Goal: Task Accomplishment & Management: Complete application form

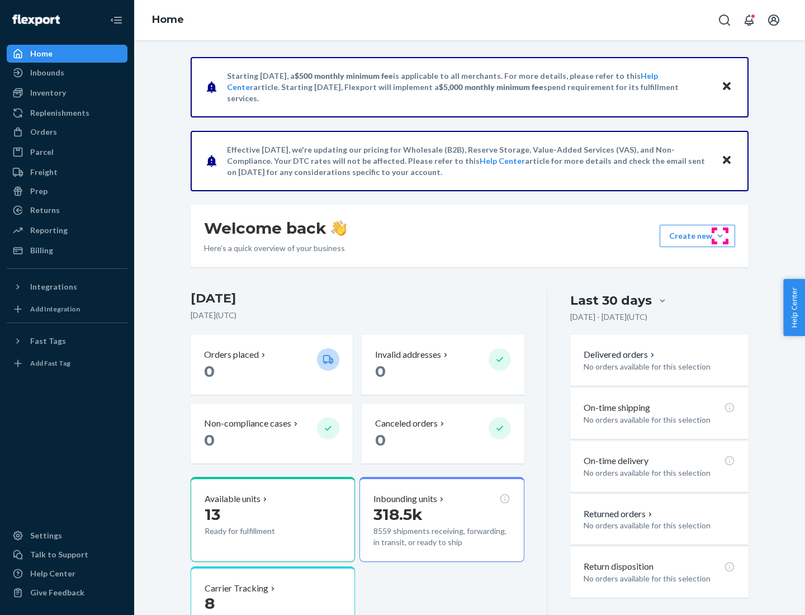
click at [720, 236] on button "Create new Create new inbound Create new order Create new product" at bounding box center [698, 236] width 76 height 22
click at [67, 73] on div "Inbounds" at bounding box center [67, 73] width 119 height 16
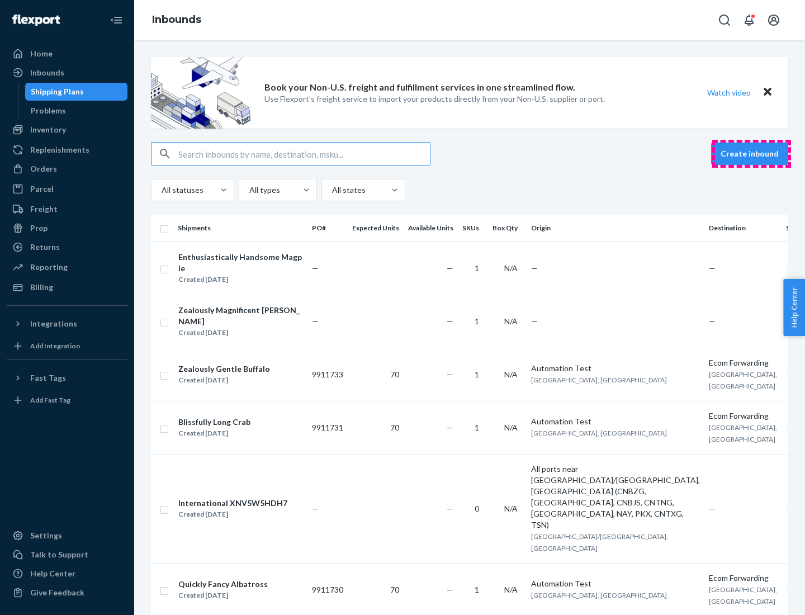
click at [752, 154] on button "Create inbound" at bounding box center [749, 154] width 77 height 22
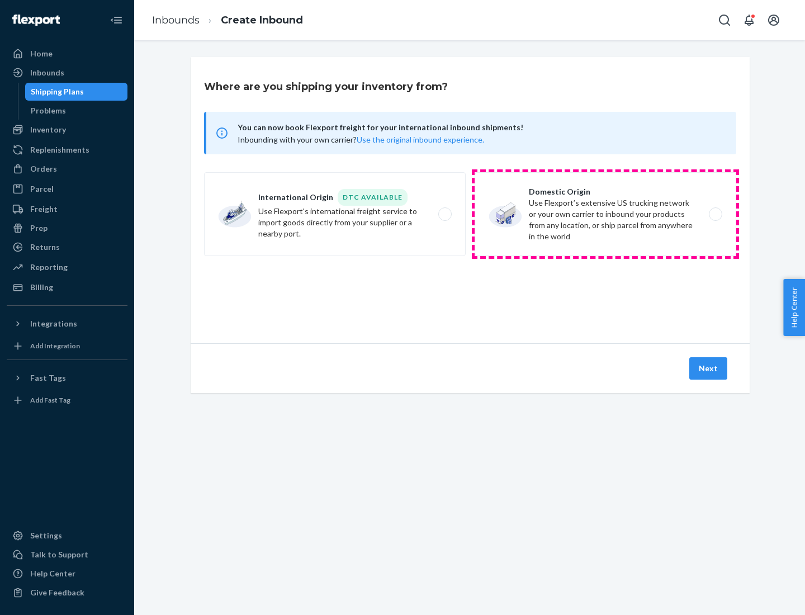
click at [606, 214] on label "Domestic Origin Use Flexport’s extensive US trucking network or your own carrie…" at bounding box center [606, 214] width 262 height 84
click at [715, 214] on input "Domestic Origin Use Flexport’s extensive US trucking network or your own carrie…" at bounding box center [718, 214] width 7 height 7
radio input "true"
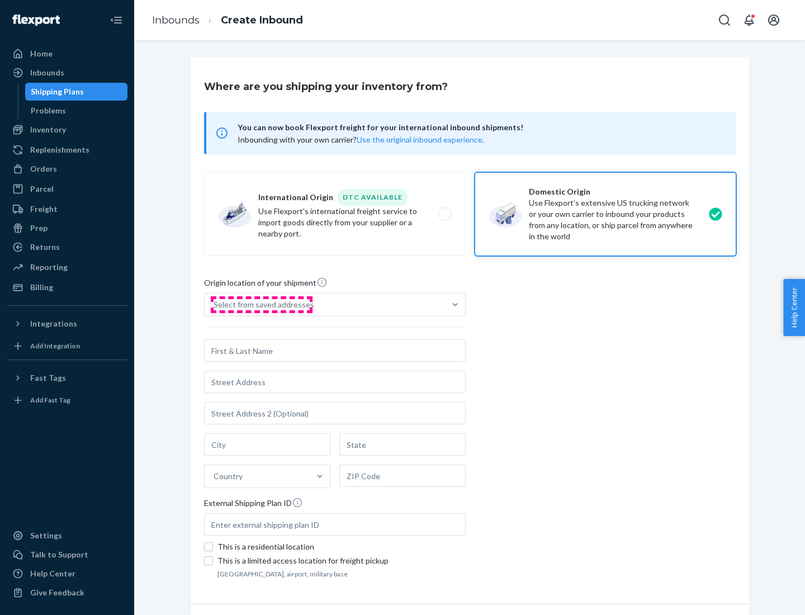
click at [261, 305] on div "Select from saved addresses" at bounding box center [264, 304] width 101 height 11
click at [215, 305] on input "Select from saved addresses" at bounding box center [214, 304] width 1 height 11
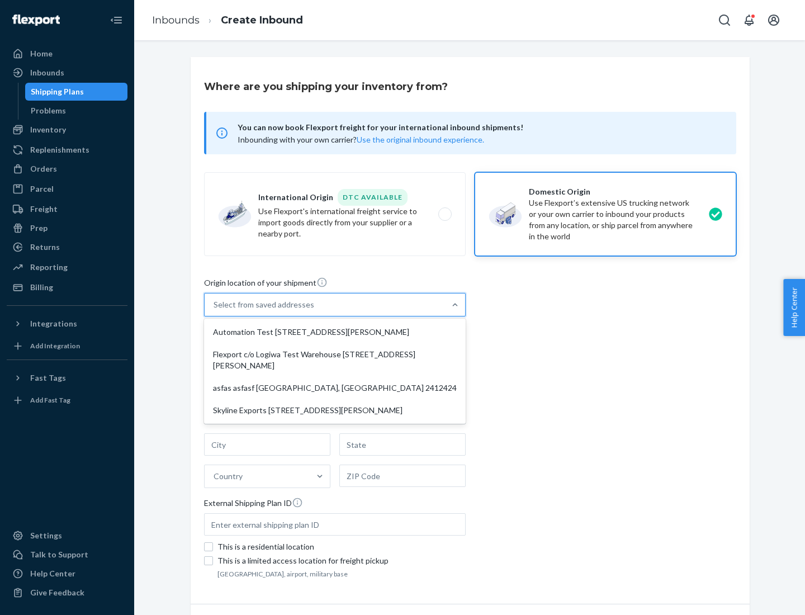
scroll to position [4, 0]
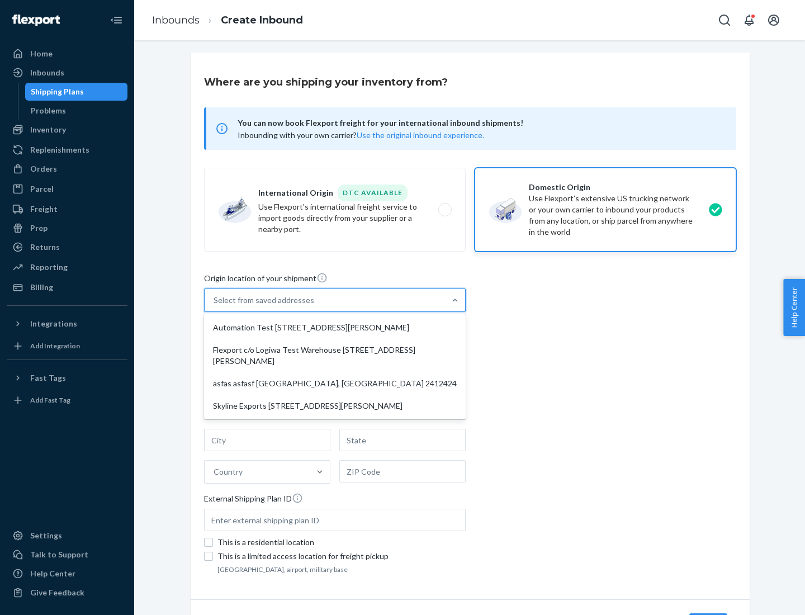
click at [335, 328] on div "Automation Test [STREET_ADDRESS][PERSON_NAME]" at bounding box center [334, 328] width 257 height 22
click at [215, 306] on input "option Automation Test [STREET_ADDRESS][PERSON_NAME] focused, 1 of 4. 4 results…" at bounding box center [214, 300] width 1 height 11
type input "Automation Test"
type input "9th Floor"
type input "[GEOGRAPHIC_DATA]"
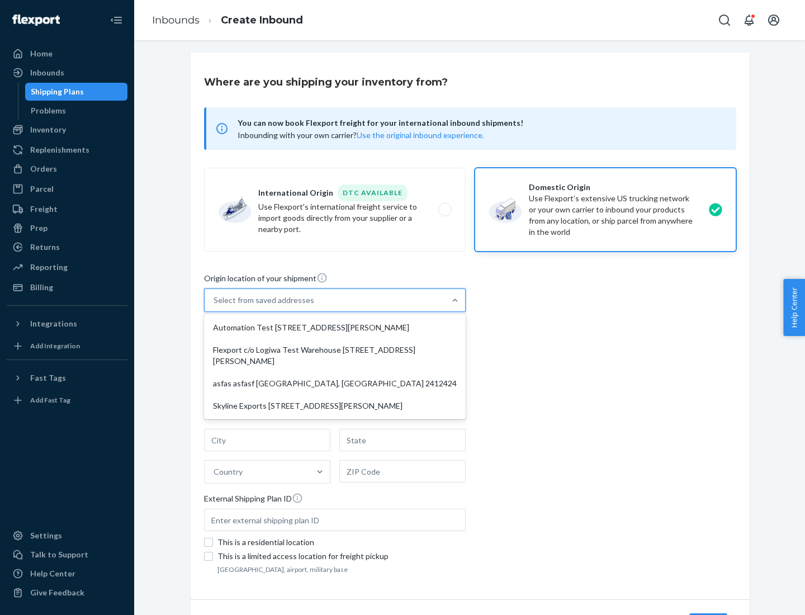
type input "CA"
type input "94104"
type input "[STREET_ADDRESS][PERSON_NAME]"
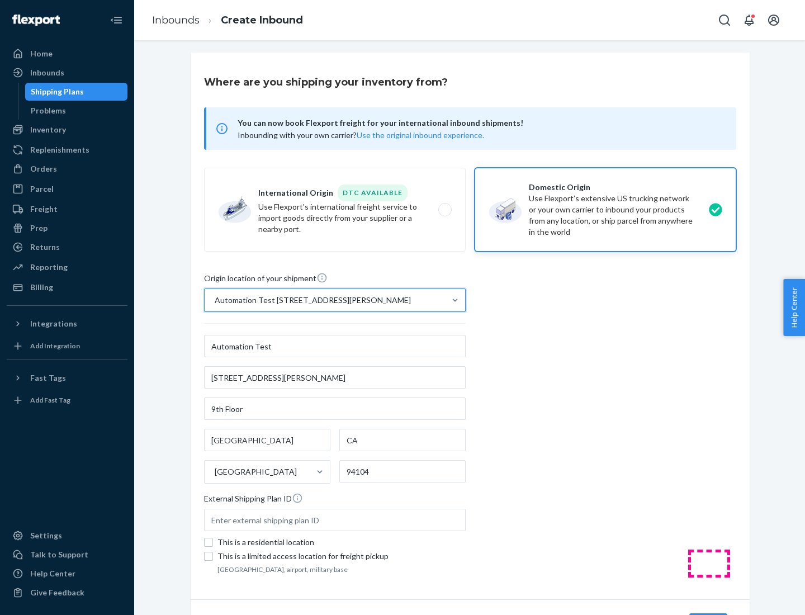
scroll to position [65, 0]
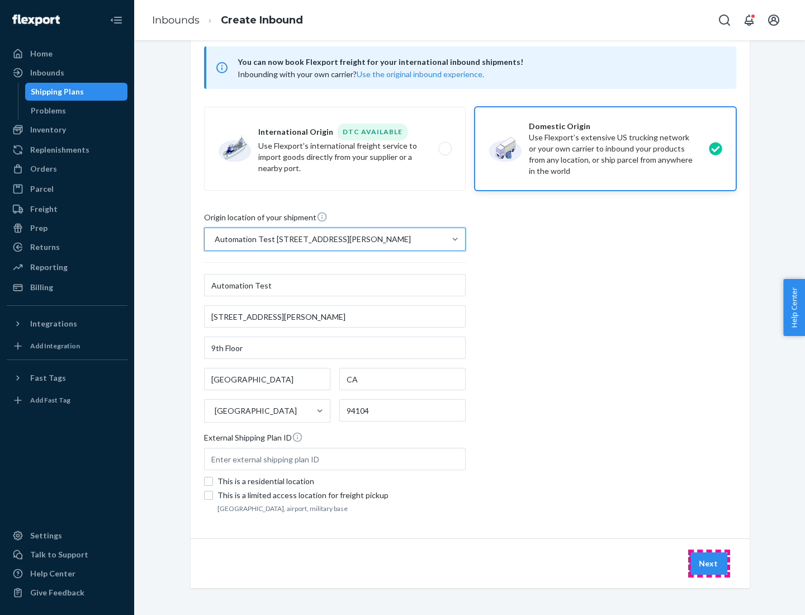
click at [709, 564] on button "Next" at bounding box center [709, 564] width 38 height 22
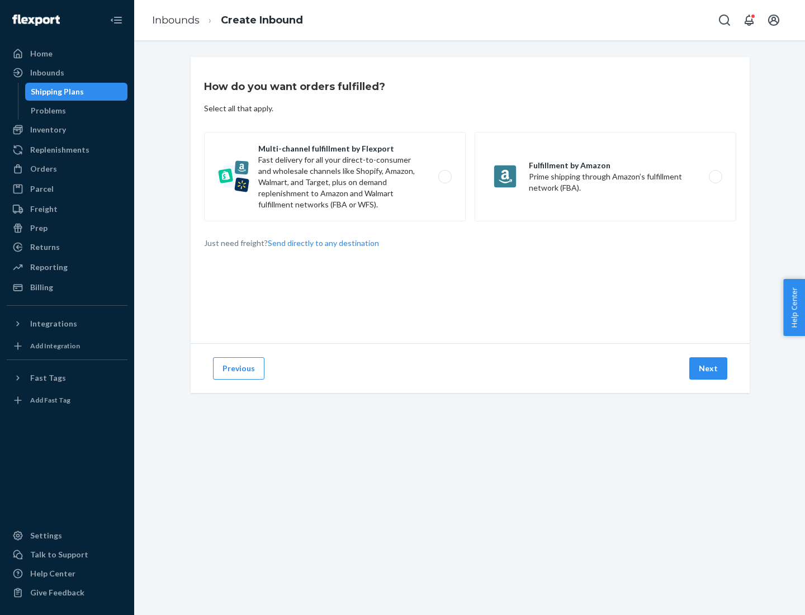
click at [335, 177] on label "Multi-channel fulfillment by Flexport Fast delivery for all your direct-to-cons…" at bounding box center [335, 176] width 262 height 89
click at [445, 177] on input "Multi-channel fulfillment by Flexport Fast delivery for all your direct-to-cons…" at bounding box center [448, 176] width 7 height 7
radio input "true"
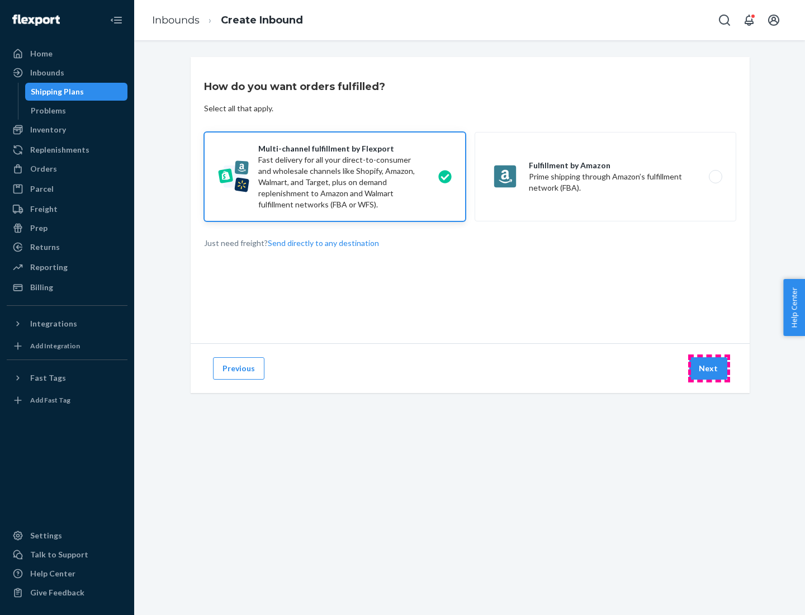
click at [709, 369] on button "Next" at bounding box center [709, 368] width 38 height 22
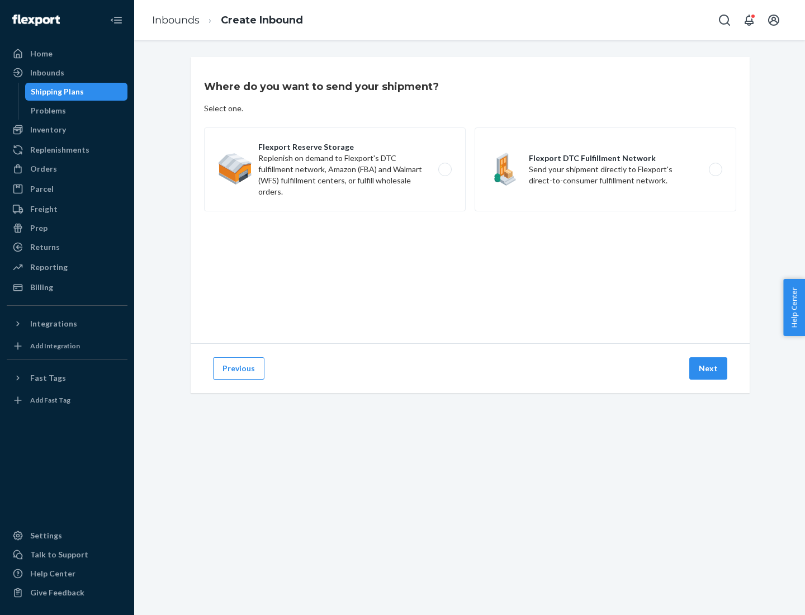
click at [606, 169] on label "Flexport DTC Fulfillment Network Send your shipment directly to Flexport's dire…" at bounding box center [606, 170] width 262 height 84
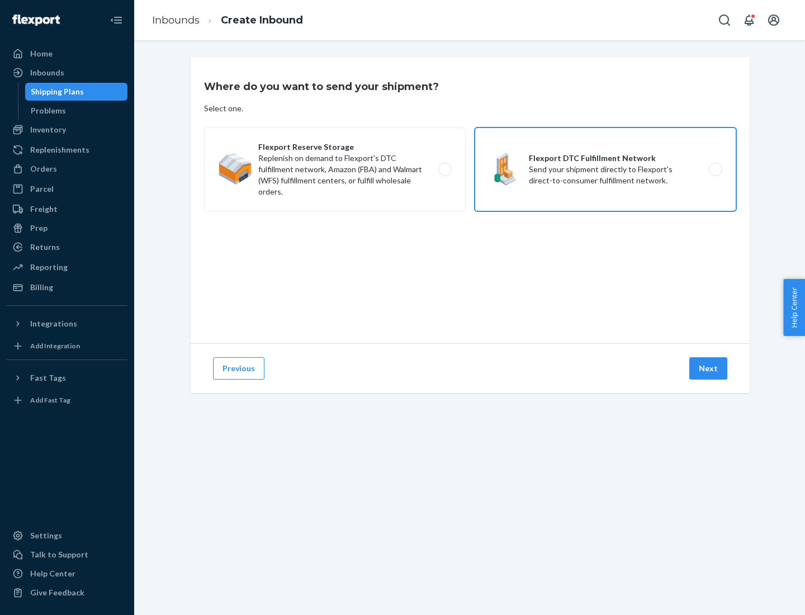
click at [715, 169] on input "Flexport DTC Fulfillment Network Send your shipment directly to Flexport's dire…" at bounding box center [718, 169] width 7 height 7
radio input "true"
click at [709, 369] on button "Next" at bounding box center [709, 368] width 38 height 22
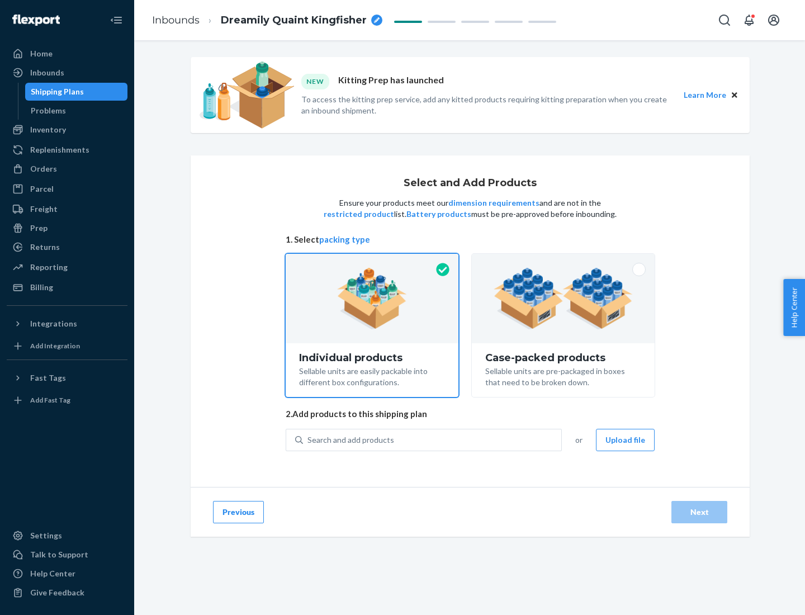
click at [564, 299] on img at bounding box center [563, 299] width 139 height 62
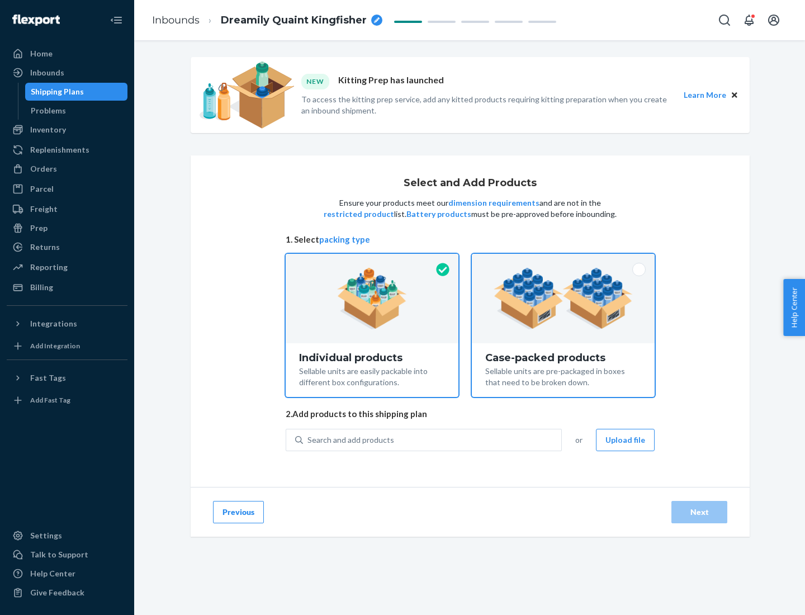
click at [564, 261] on input "Case-packed products Sellable units are pre-packaged in boxes that need to be b…" at bounding box center [563, 257] width 7 height 7
radio input "true"
radio input "false"
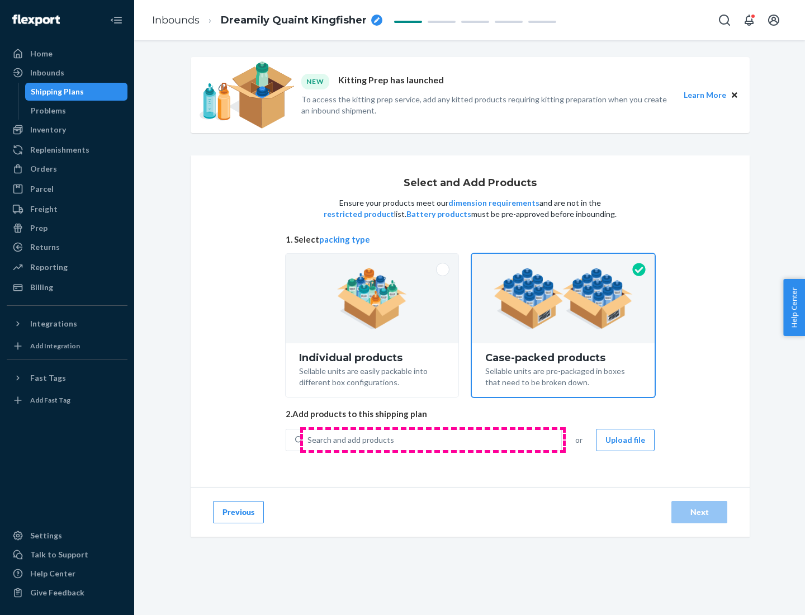
click at [433, 440] on div "Search and add products" at bounding box center [432, 440] width 258 height 20
click at [309, 440] on input "Search and add products" at bounding box center [308, 440] width 1 height 11
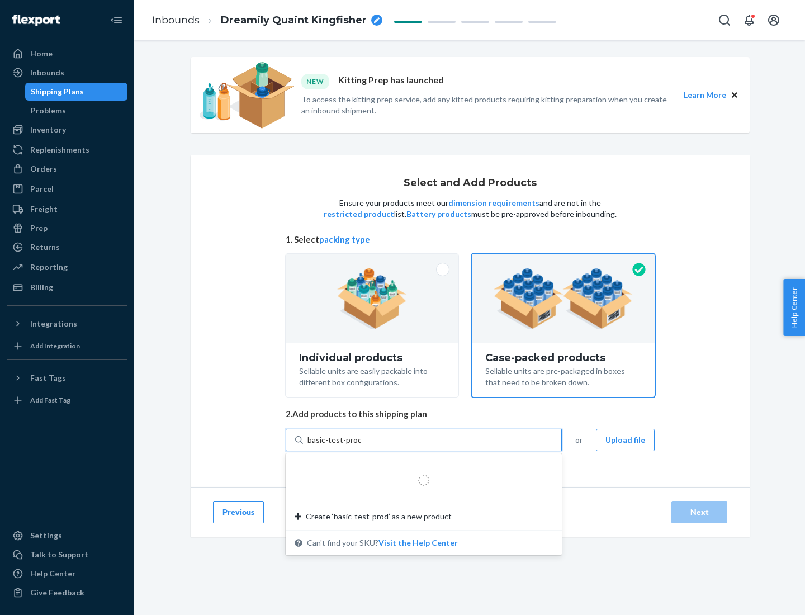
type input "basic-test-product-1"
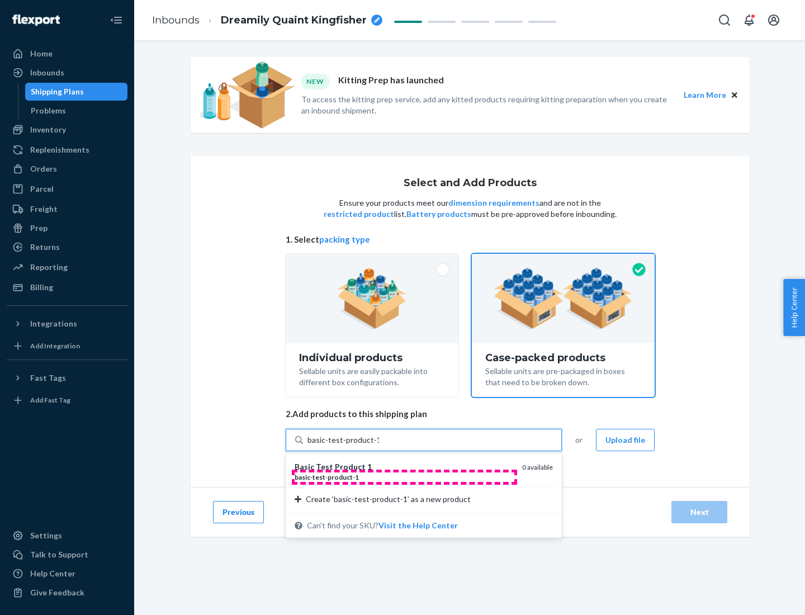
click at [404, 477] on div "basic - test - product - 1" at bounding box center [404, 478] width 219 height 10
click at [379, 446] on input "basic-test-product-1" at bounding box center [344, 440] width 72 height 11
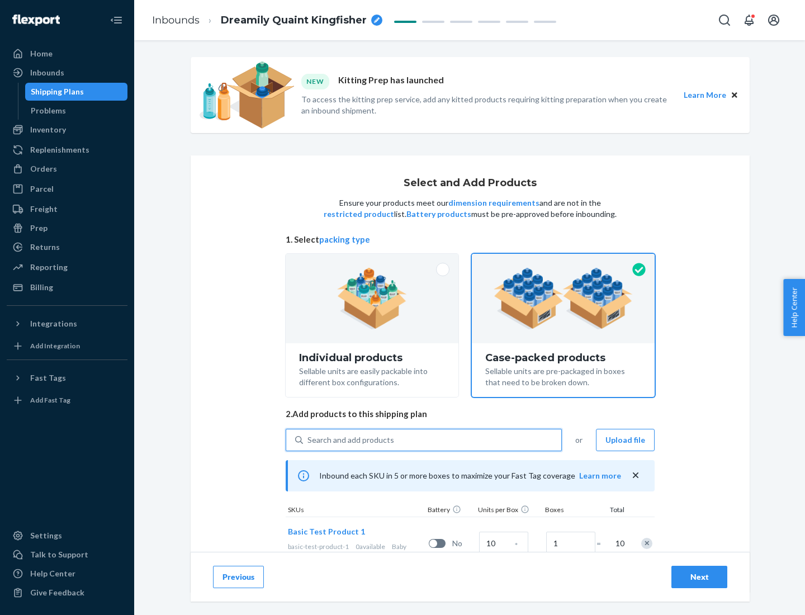
scroll to position [40, 0]
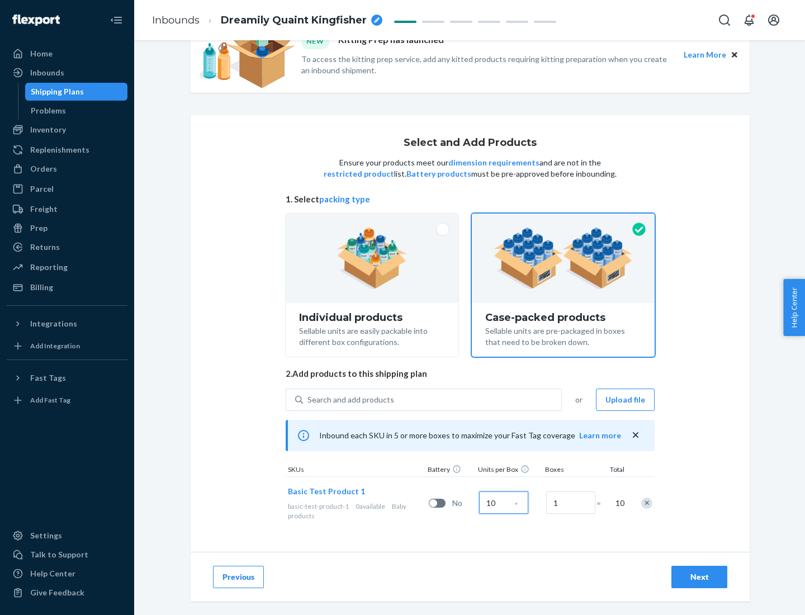
type input "10"
type input "7"
click at [700, 577] on div "Next" at bounding box center [699, 577] width 37 height 11
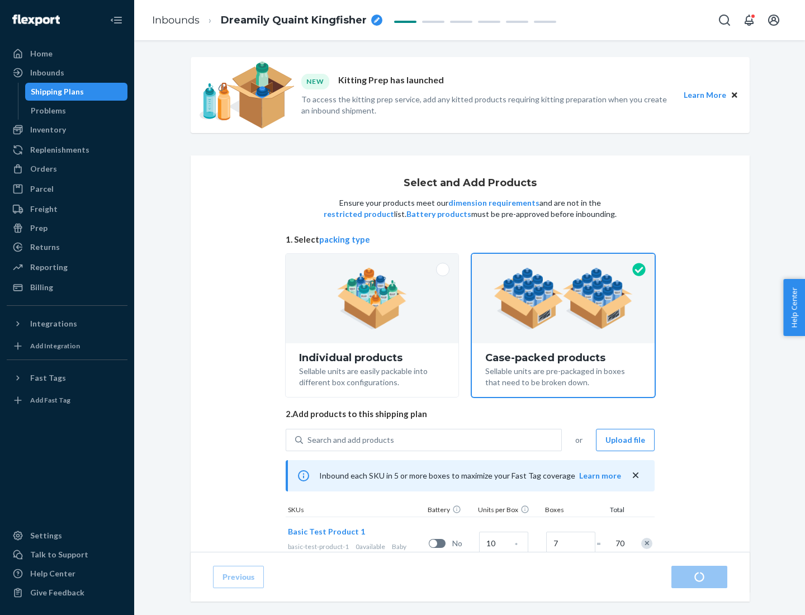
radio input "true"
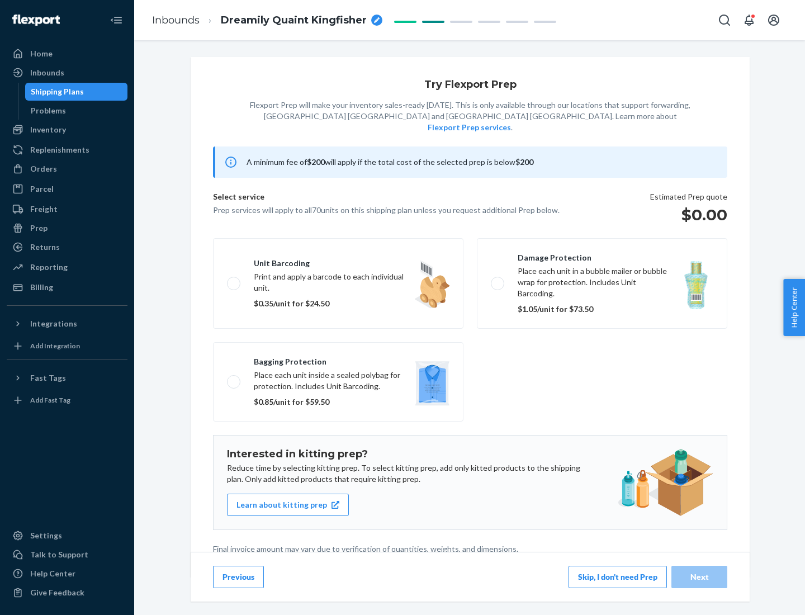
scroll to position [3, 0]
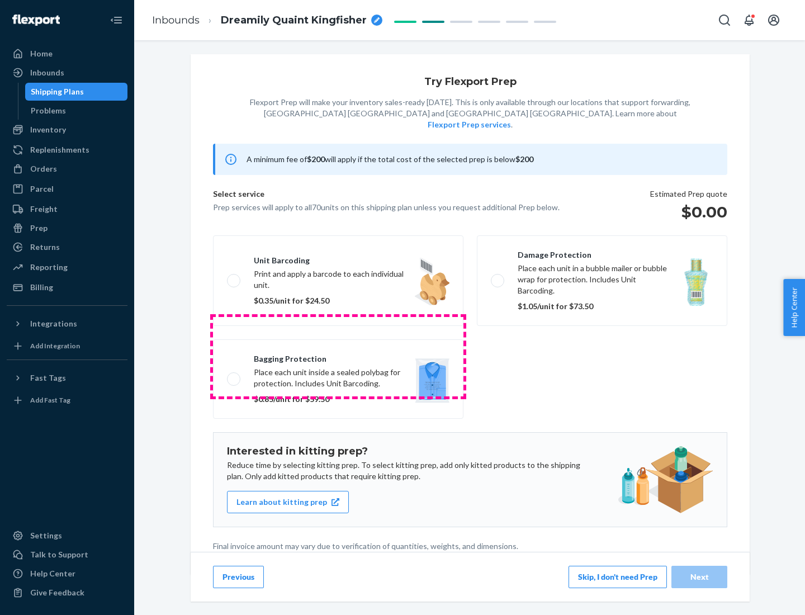
click at [338, 356] on label "Bagging protection Place each unit inside a sealed polybag for protection. Incl…" at bounding box center [338, 378] width 251 height 79
click at [234, 375] on input "Bagging protection Place each unit inside a sealed polybag for protection. Incl…" at bounding box center [230, 378] width 7 height 7
checkbox input "true"
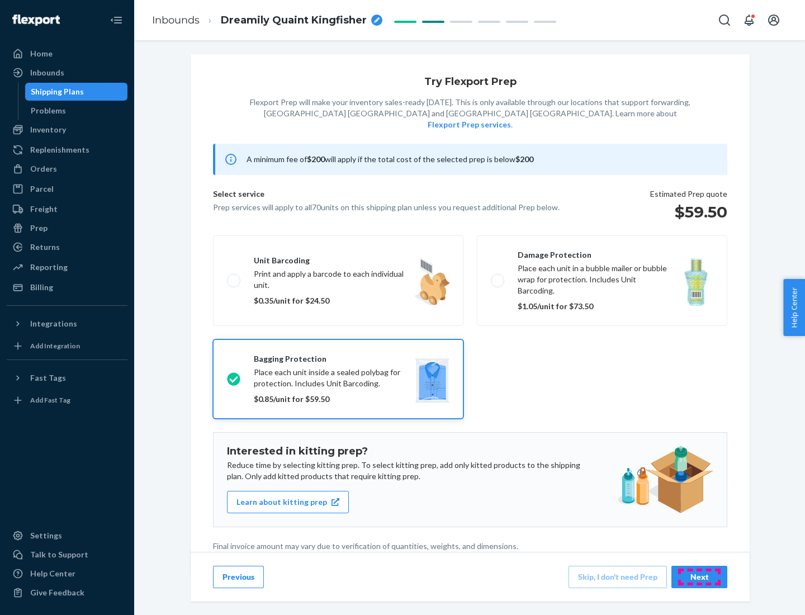
click at [700, 577] on div "Next" at bounding box center [699, 577] width 37 height 11
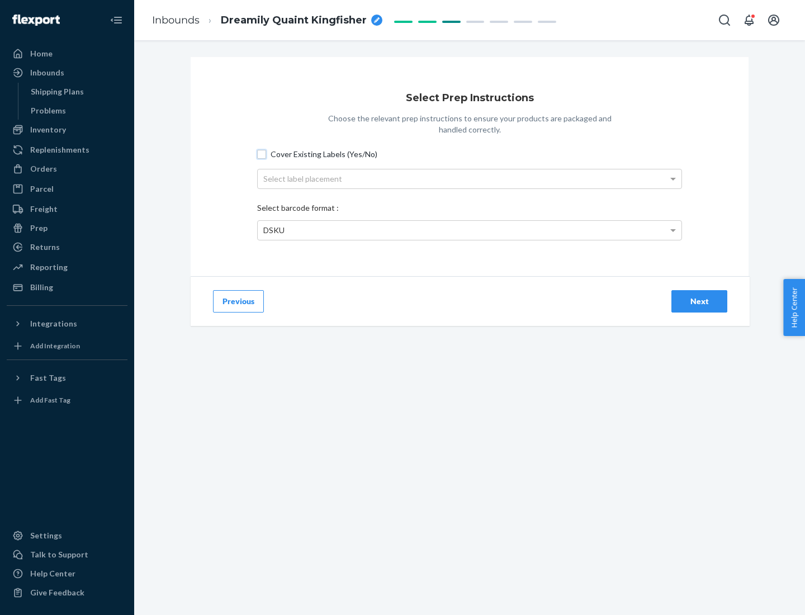
click at [262, 154] on input "Cover Existing Labels (Yes/No)" at bounding box center [261, 154] width 9 height 9
checkbox input "true"
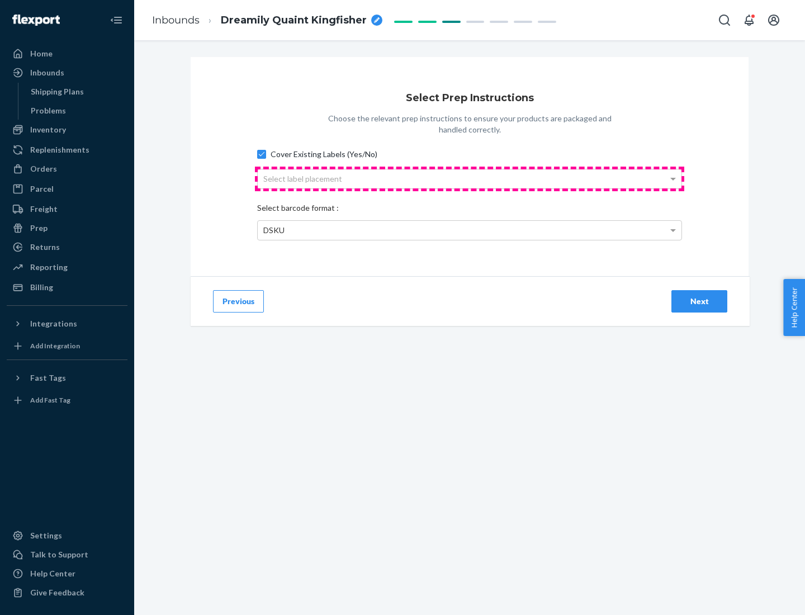
click at [470, 178] on div "Select label placement" at bounding box center [470, 178] width 424 height 19
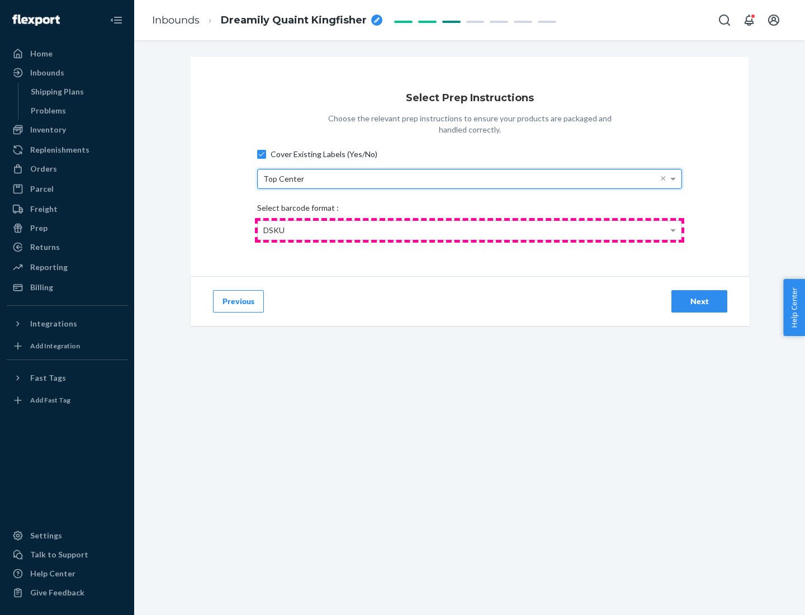
click at [470, 230] on div "DSKU" at bounding box center [470, 230] width 424 height 19
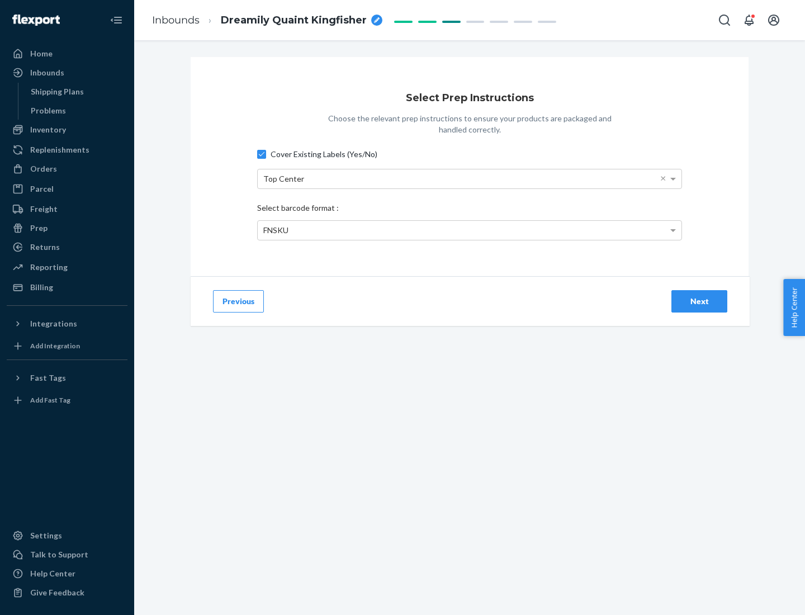
click at [700, 301] on div "Next" at bounding box center [699, 301] width 37 height 11
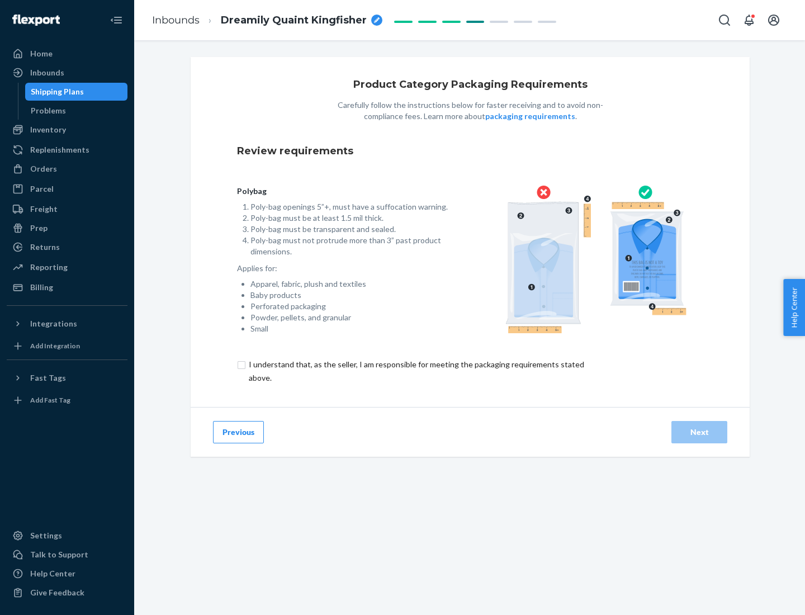
click at [416, 371] on input "checkbox" at bounding box center [423, 371] width 372 height 27
checkbox input "true"
click at [700, 432] on div "Next" at bounding box center [699, 432] width 37 height 11
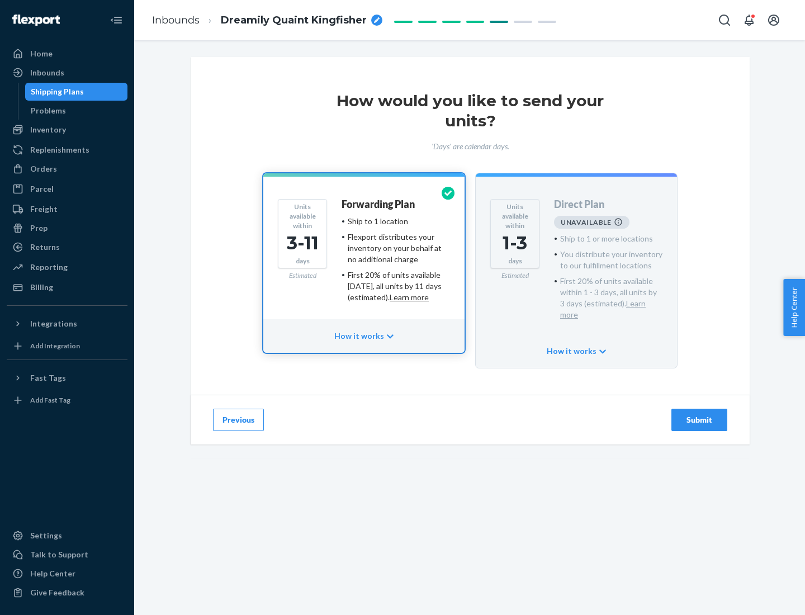
click at [379, 204] on h4 "Forwarding Plan" at bounding box center [378, 204] width 73 height 11
click at [700, 414] on div "Submit" at bounding box center [699, 419] width 37 height 11
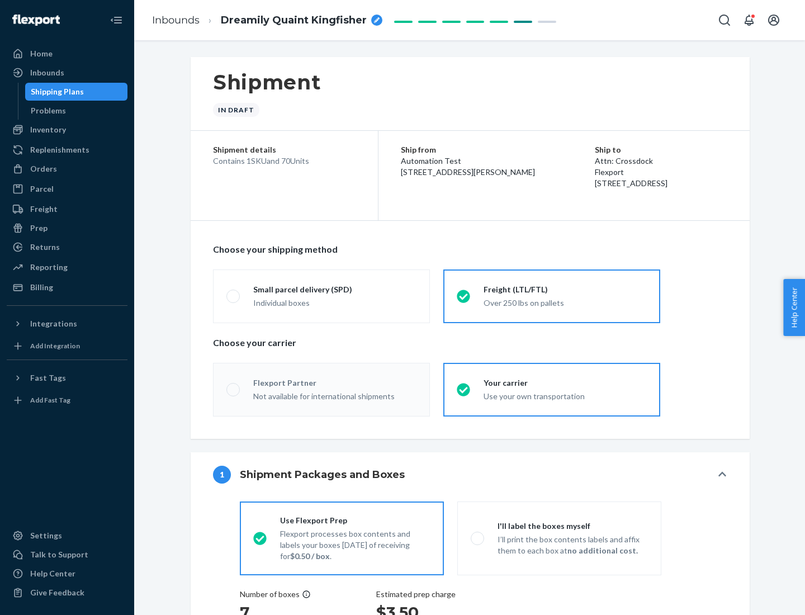
radio input "true"
radio input "false"
radio input "true"
radio input "false"
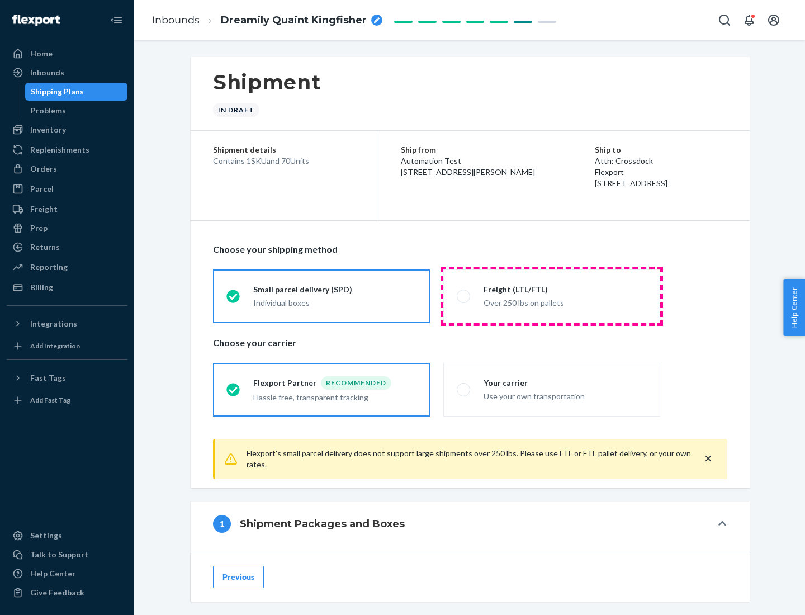
click at [552, 296] on div "Over 250 lbs on pallets" at bounding box center [565, 301] width 163 height 13
click at [464, 296] on input "Freight (LTL/FTL) Over 250 lbs on pallets" at bounding box center [460, 296] width 7 height 7
radio input "true"
radio input "false"
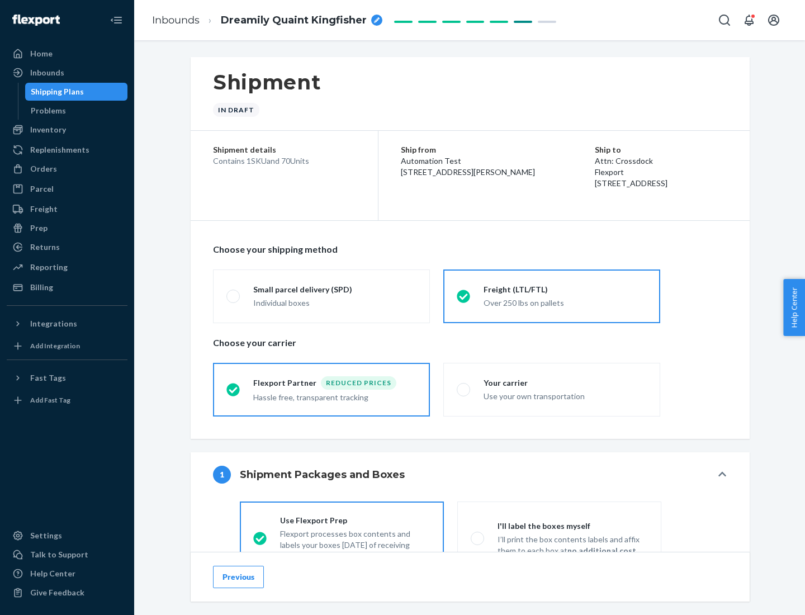
scroll to position [62, 0]
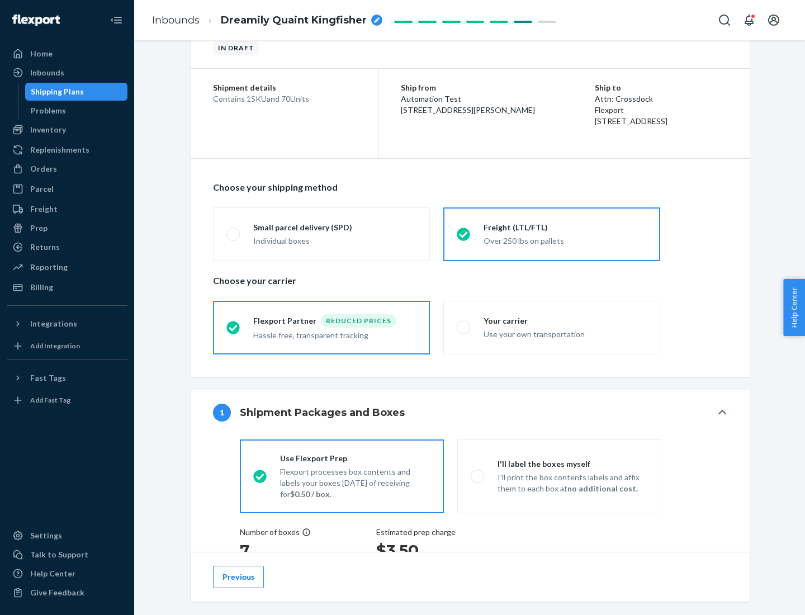
click at [552, 327] on div "Use your own transportation" at bounding box center [565, 333] width 163 height 13
click at [464, 327] on input "Your carrier Use your own transportation" at bounding box center [460, 327] width 7 height 7
radio input "true"
radio input "false"
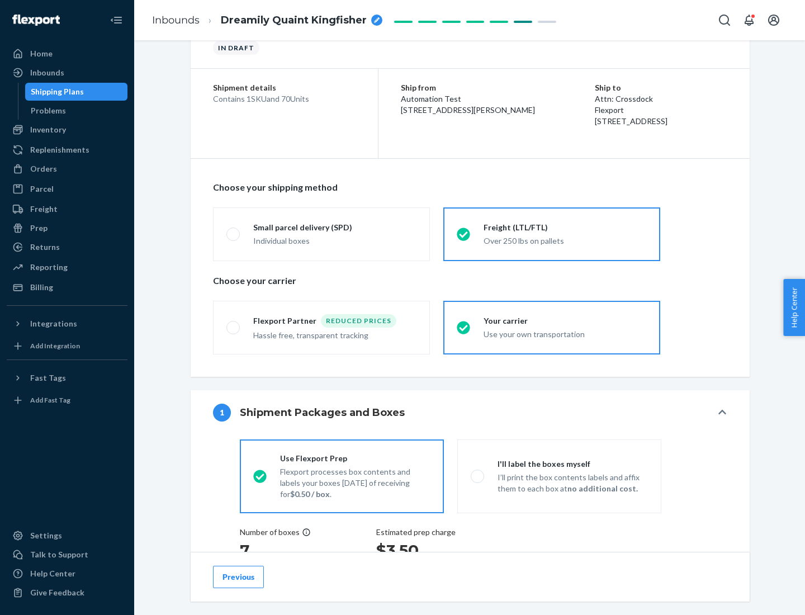
scroll to position [211, 0]
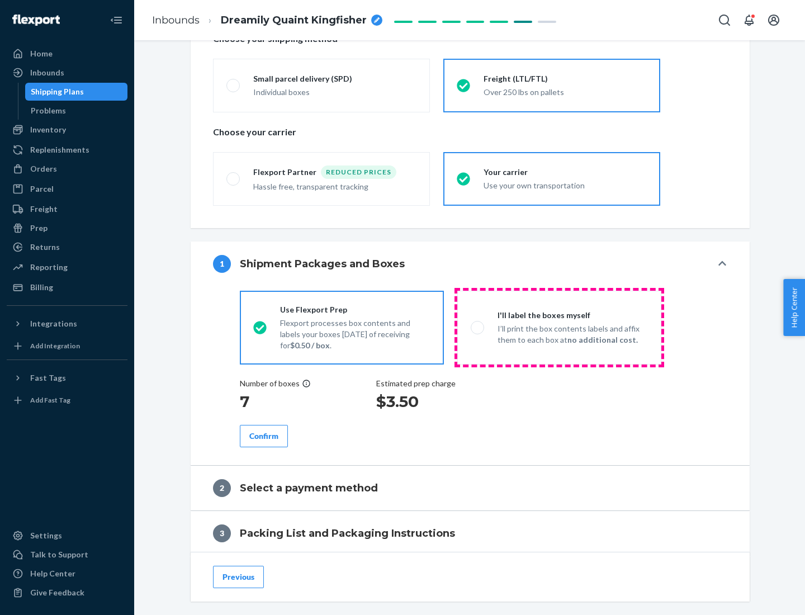
click at [559, 327] on p "I’ll print the box contents labels and affix them to each box at no additional …" at bounding box center [573, 334] width 150 height 22
click at [478, 327] on input "I'll label the boxes myself I’ll print the box contents labels and affix them t…" at bounding box center [474, 327] width 7 height 7
radio input "true"
radio input "false"
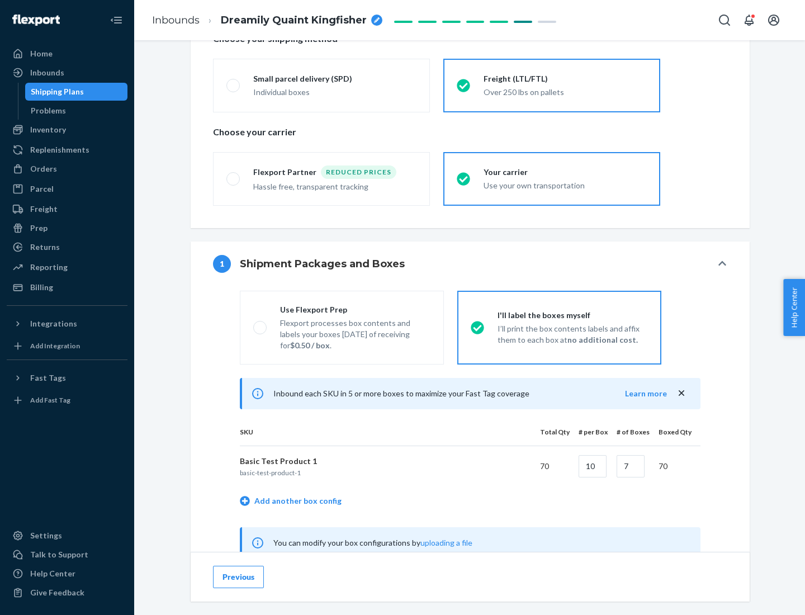
scroll to position [350, 0]
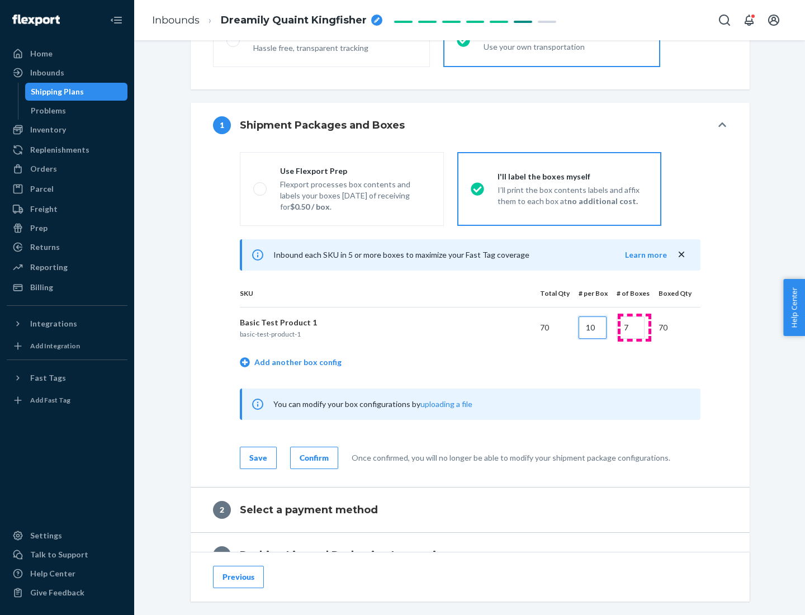
type input "10"
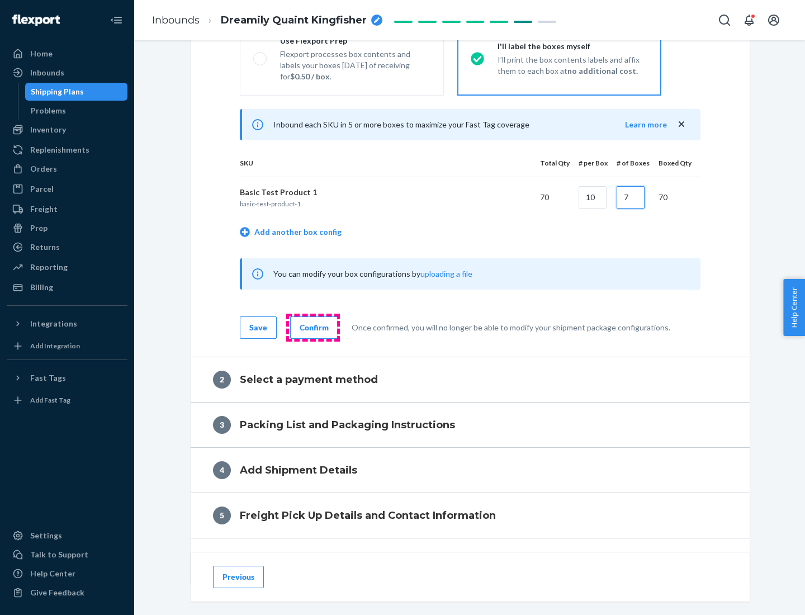
type input "7"
click at [313, 327] on div "Confirm" at bounding box center [314, 327] width 29 height 11
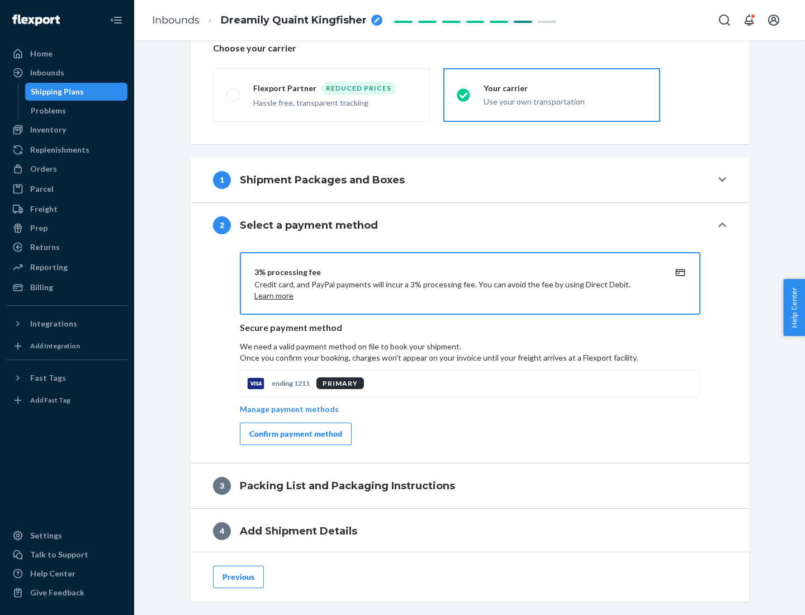
scroll to position [401, 0]
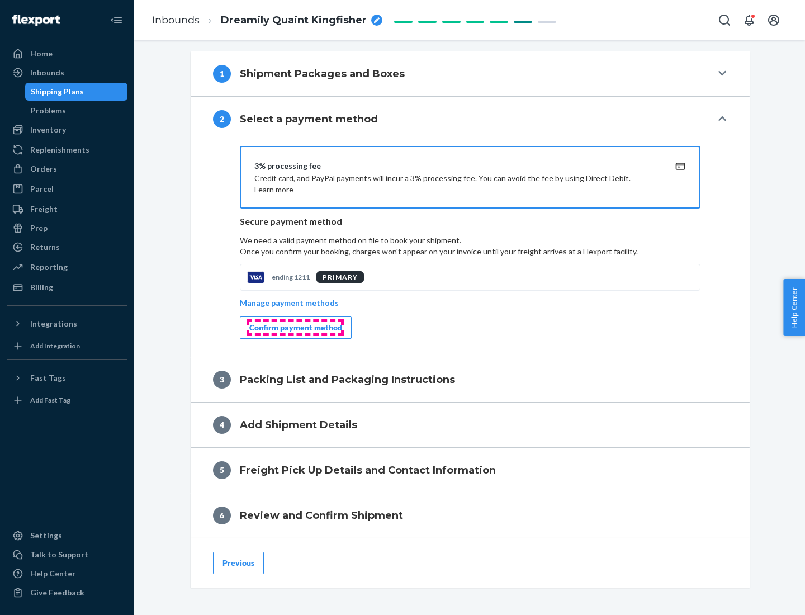
click at [295, 328] on div "Confirm payment method" at bounding box center [295, 327] width 93 height 11
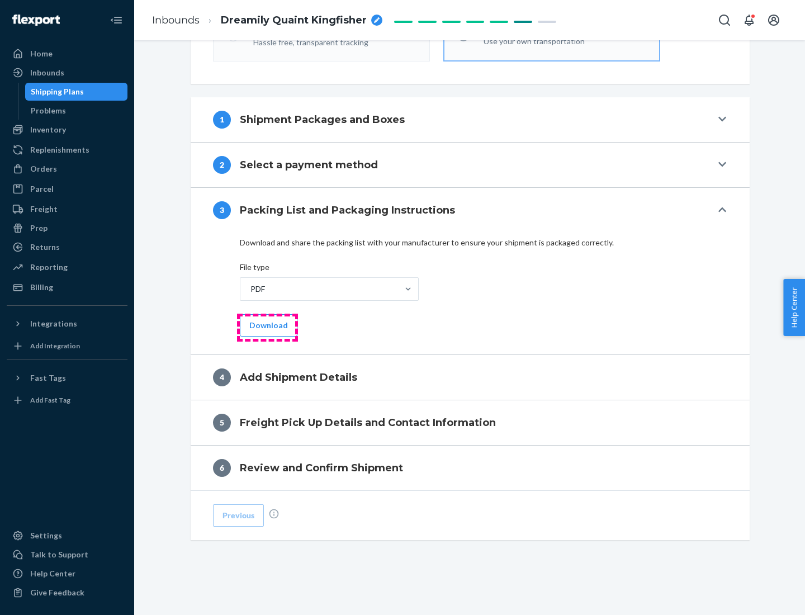
scroll to position [353, 0]
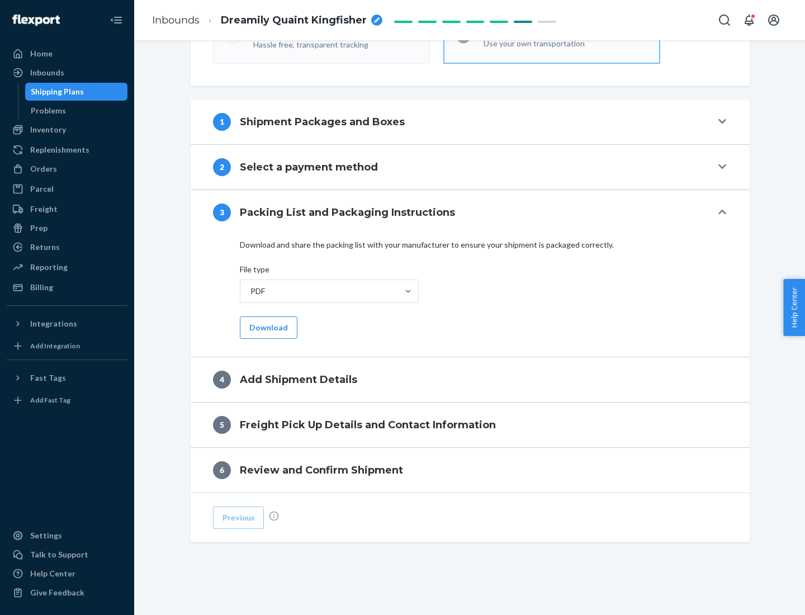
click at [267, 327] on button "Download" at bounding box center [269, 328] width 58 height 22
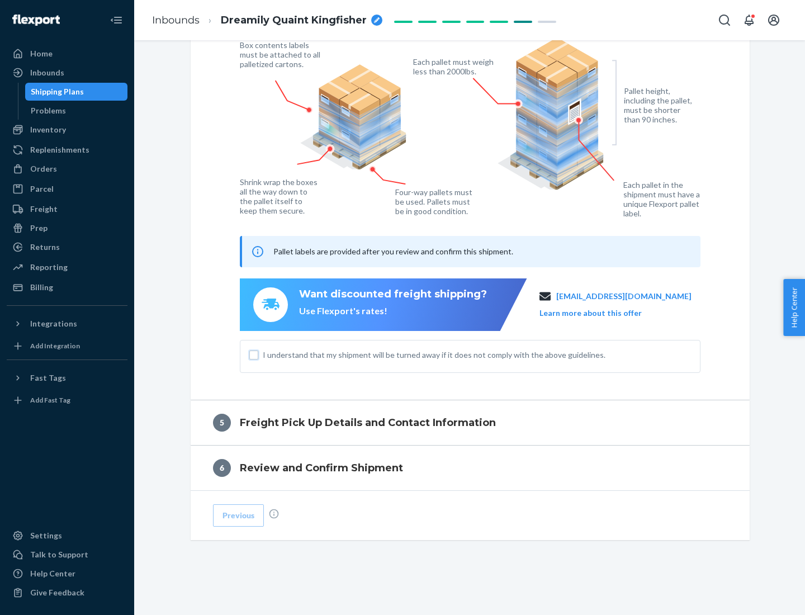
click at [254, 355] on input "I understand that my shipment will be turned away if it does not comply with th…" at bounding box center [253, 355] width 9 height 9
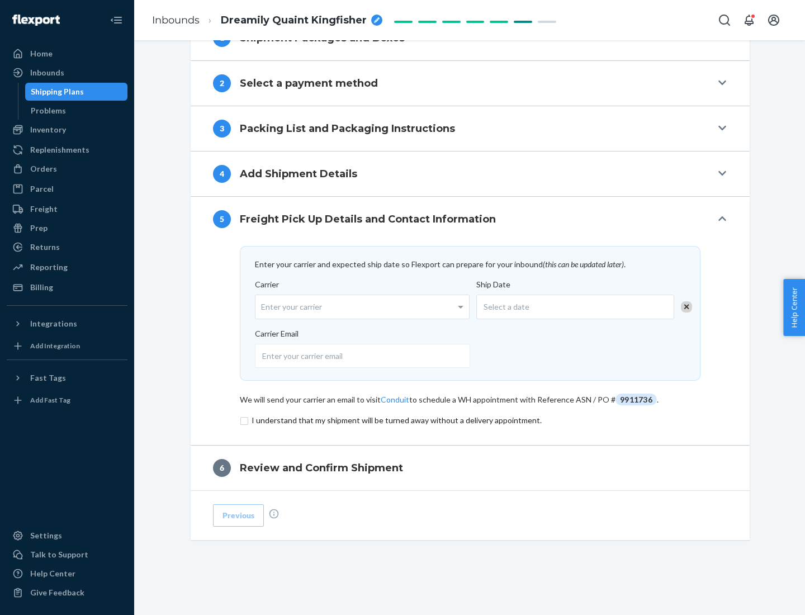
scroll to position [437, 0]
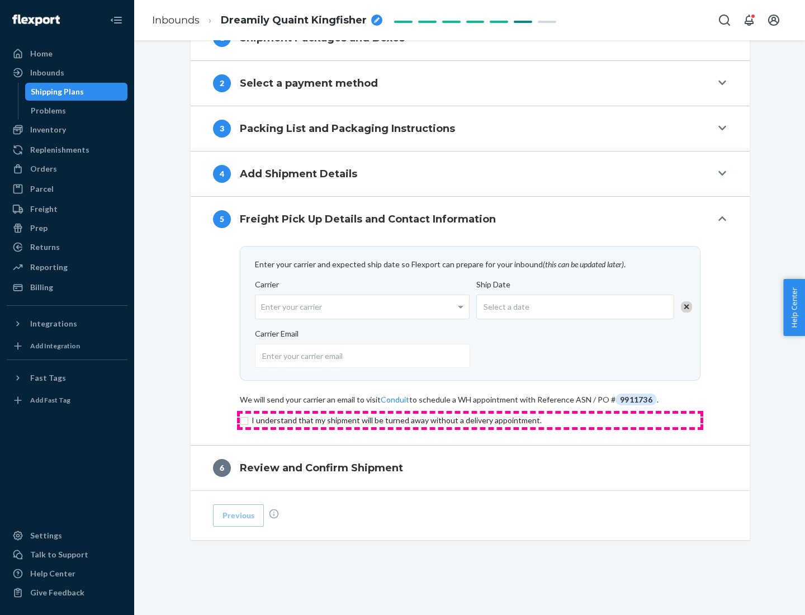
click at [470, 420] on input "checkbox" at bounding box center [470, 420] width 461 height 13
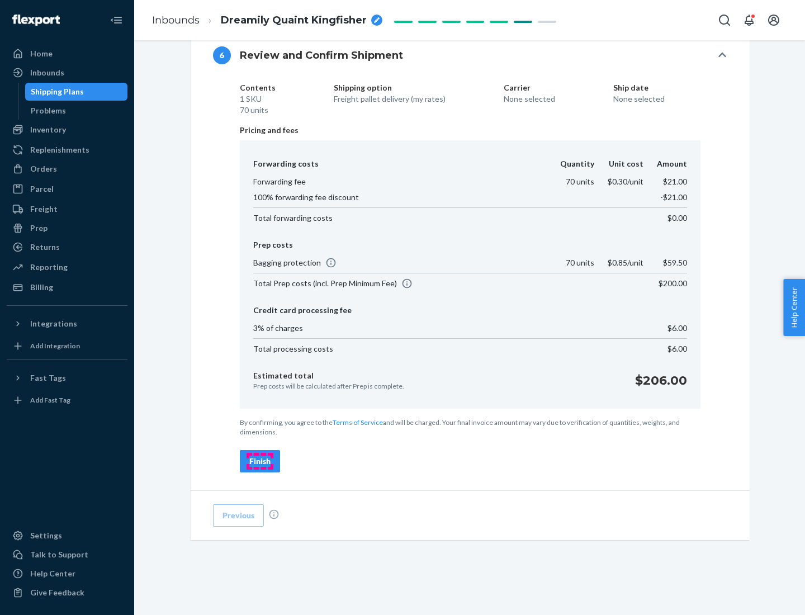
click at [260, 461] on div "Finish" at bounding box center [259, 461] width 21 height 11
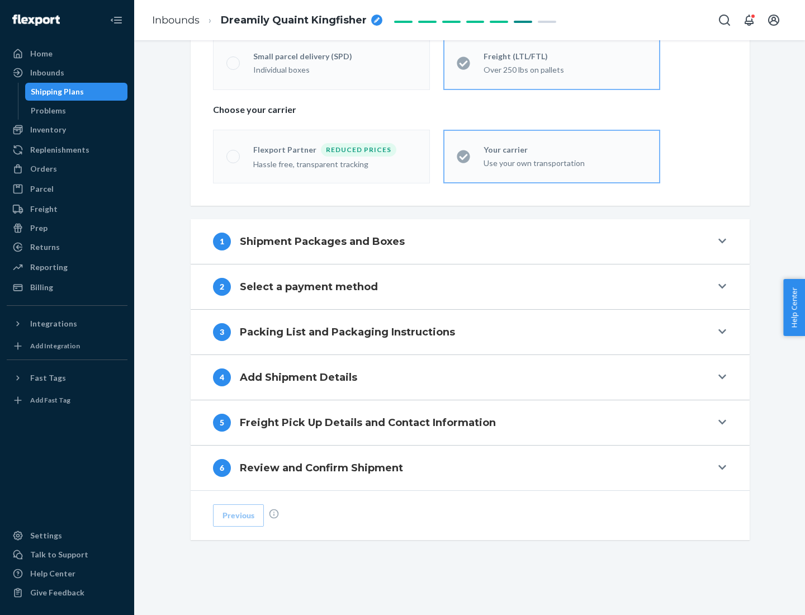
scroll to position [233, 0]
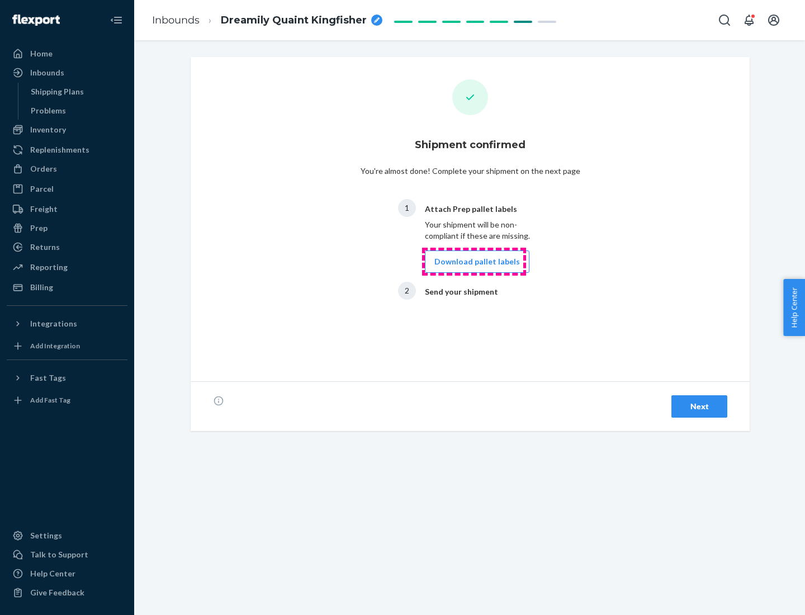
click at [474, 262] on button "Download pallet labels" at bounding box center [477, 262] width 105 height 22
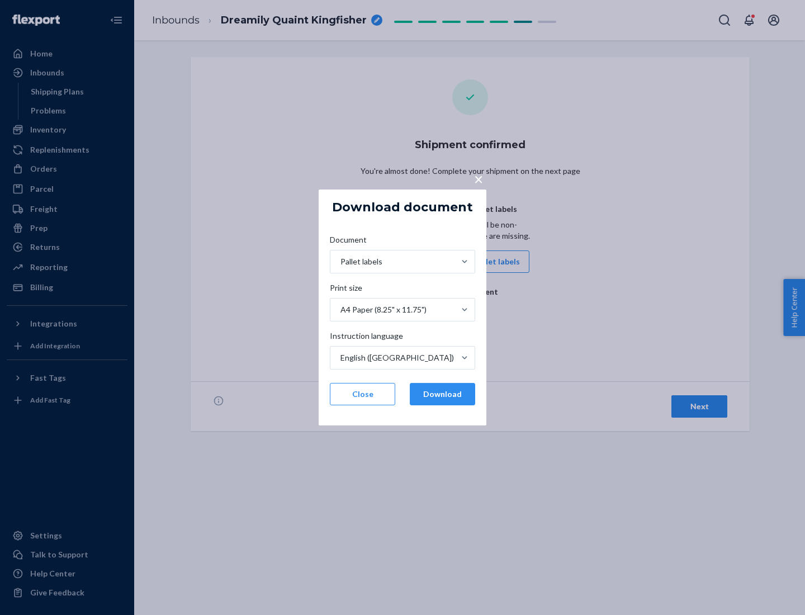
click at [442, 394] on button "Download" at bounding box center [442, 394] width 65 height 22
click at [478, 178] on span "×" at bounding box center [478, 178] width 9 height 19
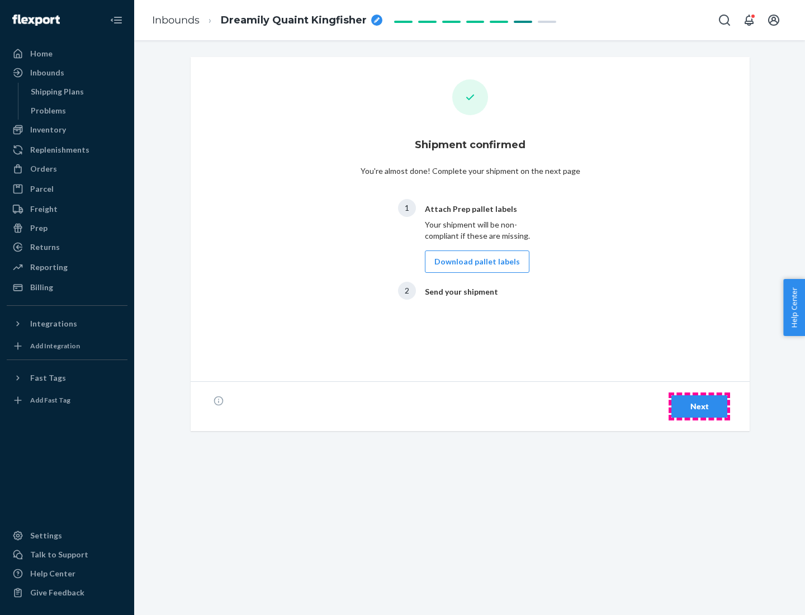
click at [700, 407] on div "Next" at bounding box center [699, 406] width 37 height 11
